Goal: Transaction & Acquisition: Purchase product/service

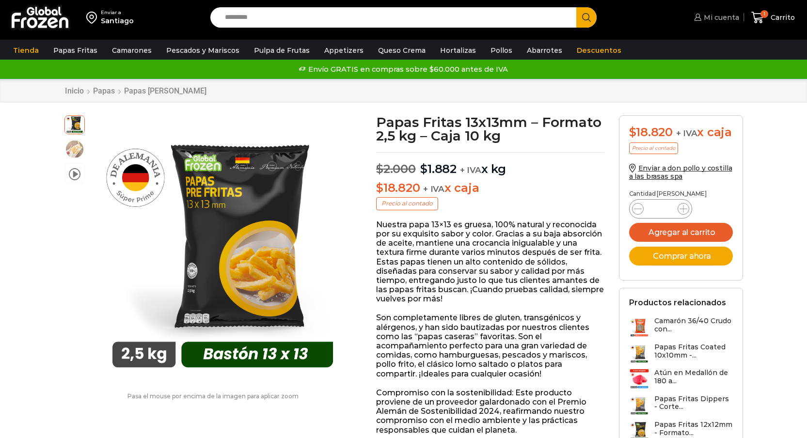
click at [704, 21] on span "Mi cuenta" at bounding box center [720, 18] width 38 height 10
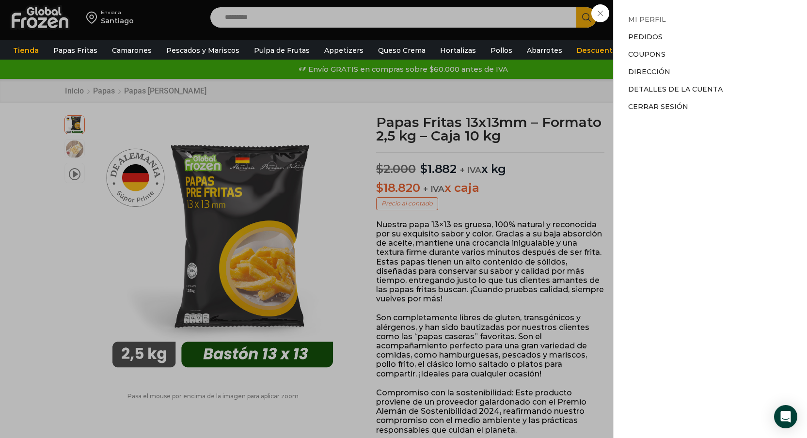
click at [647, 21] on link "Mi perfil" at bounding box center [647, 19] width 38 height 9
click at [691, 27] on div "Mi cuenta Mi cuenta Mi perfil Pedidos Descargas Coupons Dirección Detalles de l…" at bounding box center [714, 17] width 47 height 19
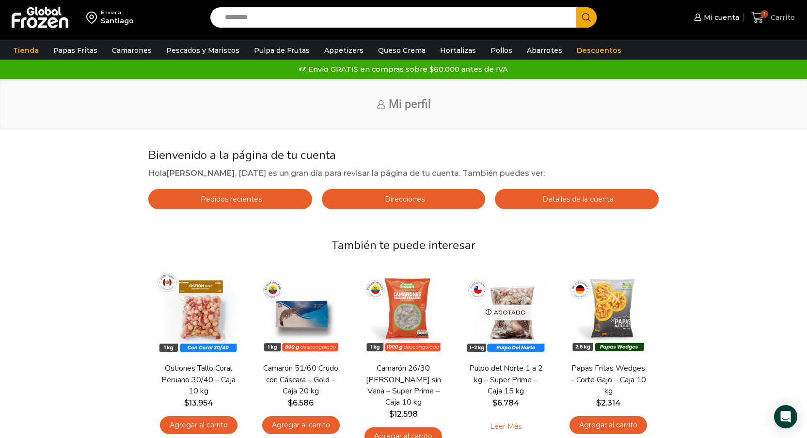
click at [774, 15] on span "Carrito" at bounding box center [781, 18] width 27 height 10
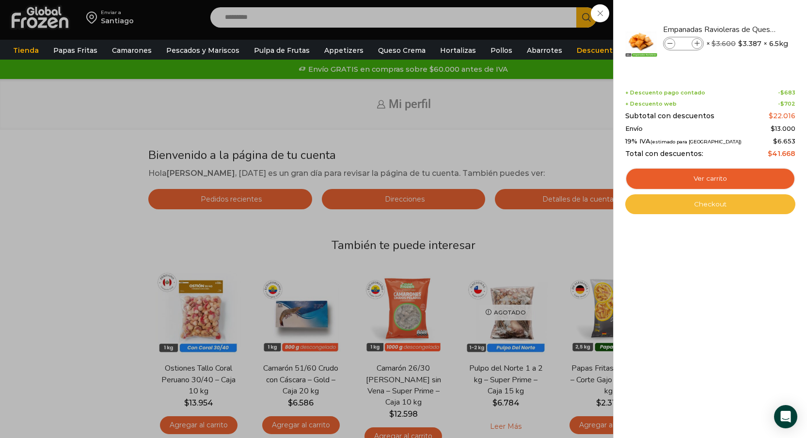
click at [713, 203] on link "Checkout" at bounding box center [710, 204] width 170 height 20
